Goal: Navigation & Orientation: Find specific page/section

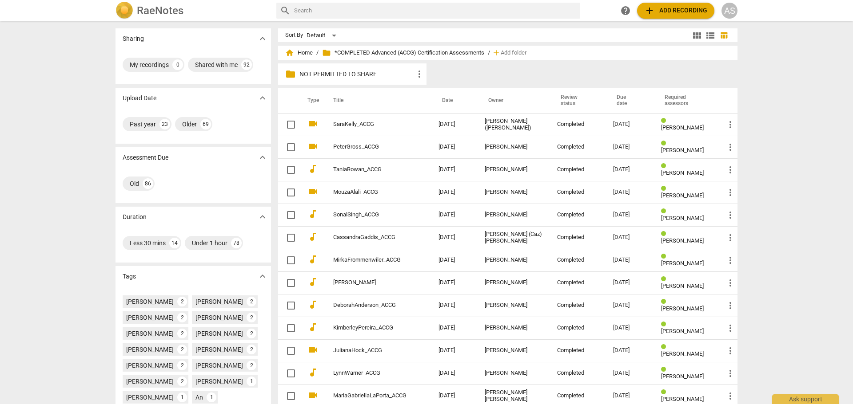
click at [145, 8] on h2 "RaeNotes" at bounding box center [160, 10] width 47 height 12
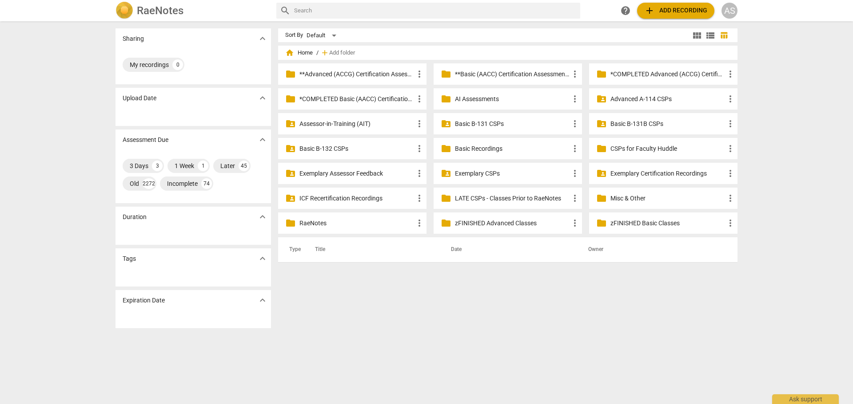
click at [635, 103] on p "Advanced A-114 CSPs" at bounding box center [667, 99] width 115 height 9
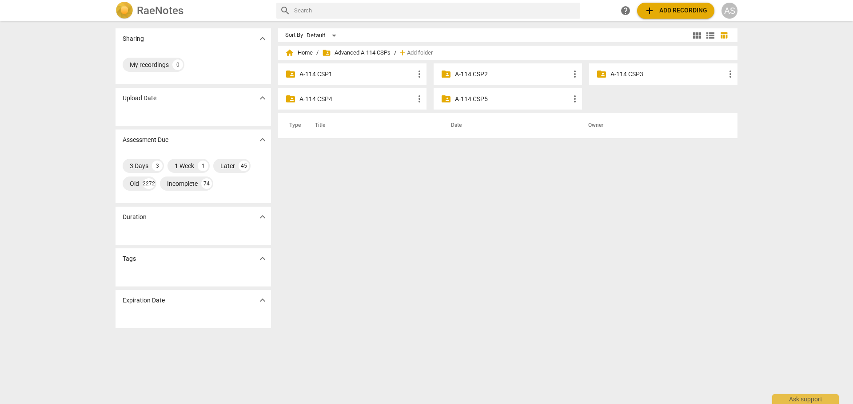
click at [639, 71] on p "A-114 CSP3" at bounding box center [667, 74] width 115 height 9
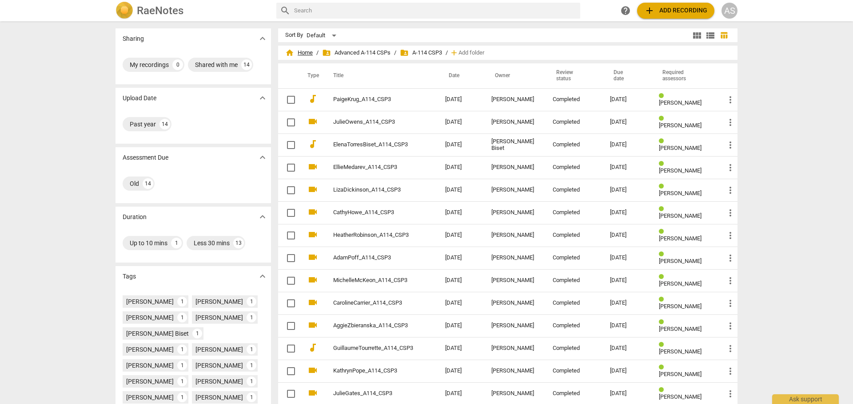
click at [301, 55] on span "home Home" at bounding box center [299, 52] width 28 height 9
